Goal: Task Accomplishment & Management: Use online tool/utility

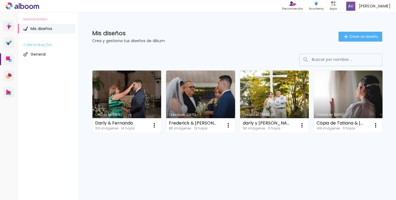
click at [108, 87] on link "Creado en [DATE]" at bounding box center [126, 101] width 69 height 62
